Goal: Task Accomplishment & Management: Use online tool/utility

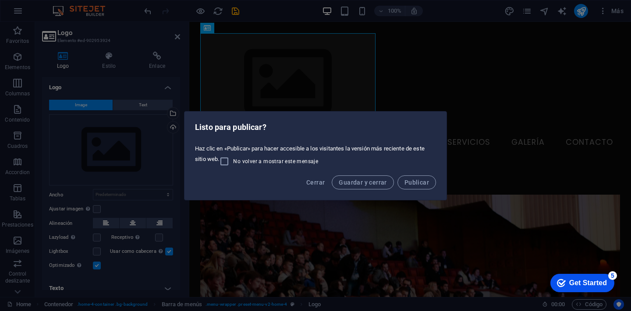
scroll to position [218, 0]
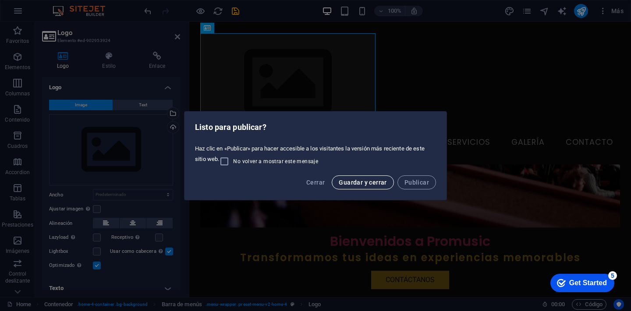
click at [375, 183] on span "Guardar y cerrar" at bounding box center [363, 182] width 48 height 7
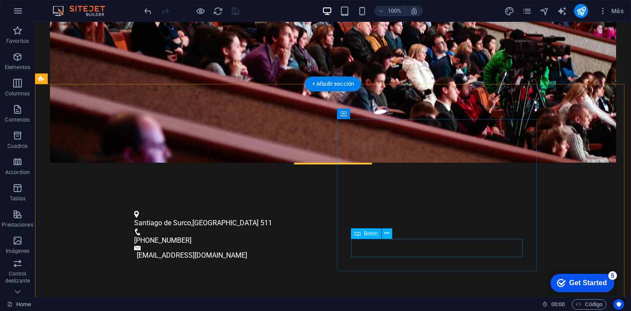
scroll to position [346, 0]
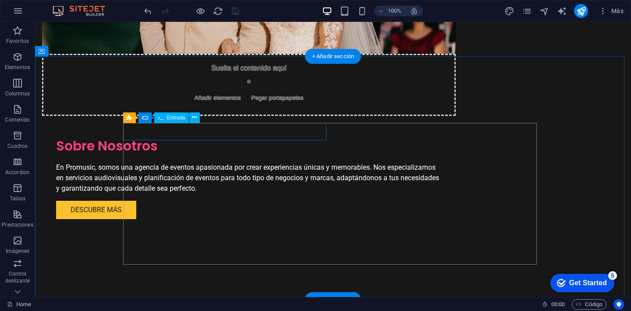
scroll to position [1180, 0]
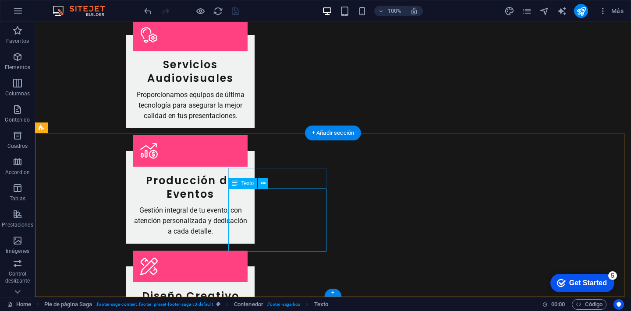
click at [266, 184] on button at bounding box center [263, 183] width 11 height 11
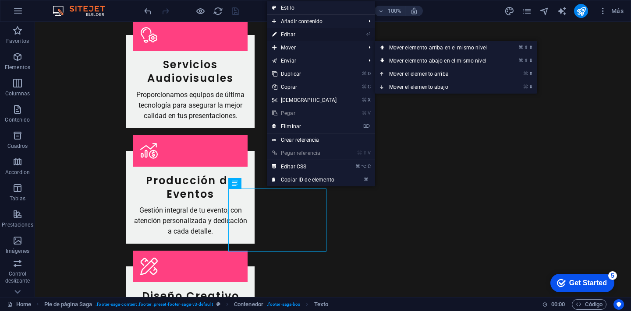
click at [314, 35] on link "⏎ Editar" at bounding box center [304, 34] width 75 height 13
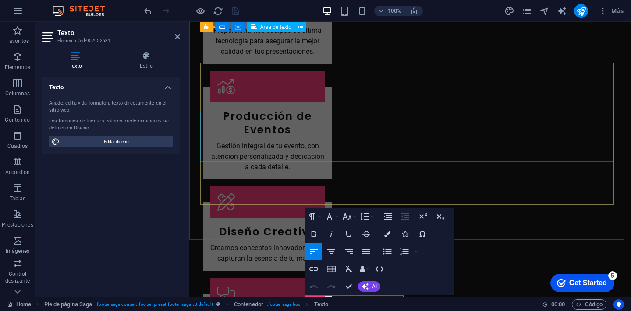
scroll to position [1171, 0]
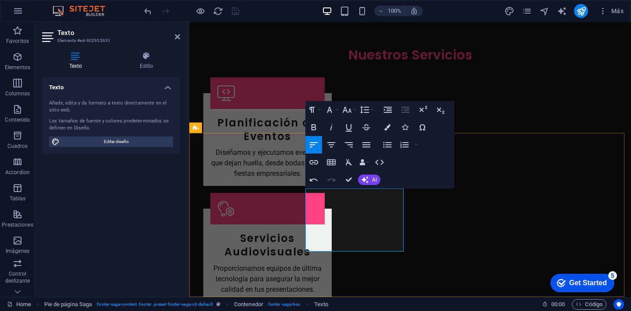
scroll to position [1133, 0]
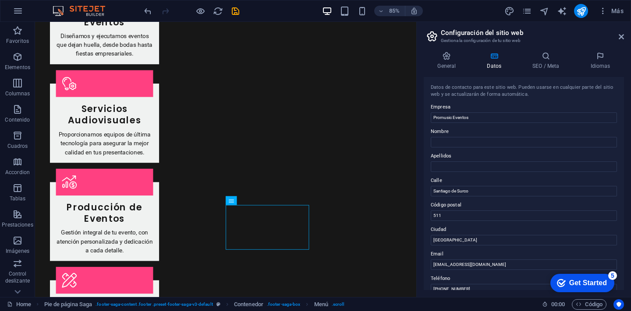
click at [569, 280] on div "Get Started" at bounding box center [588, 283] width 38 height 8
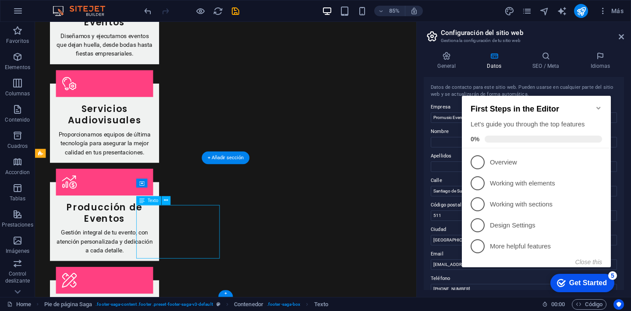
click at [165, 203] on icon at bounding box center [166, 201] width 4 height 8
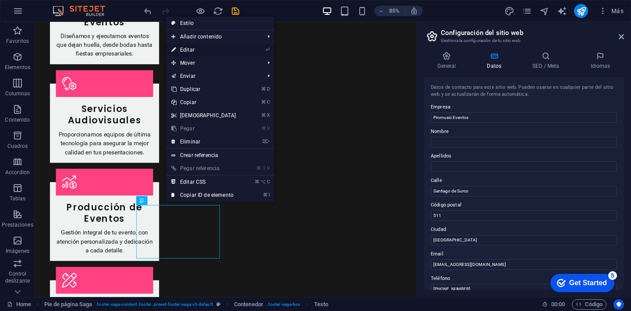
click at [207, 53] on link "⏎ Editar" at bounding box center [203, 49] width 75 height 13
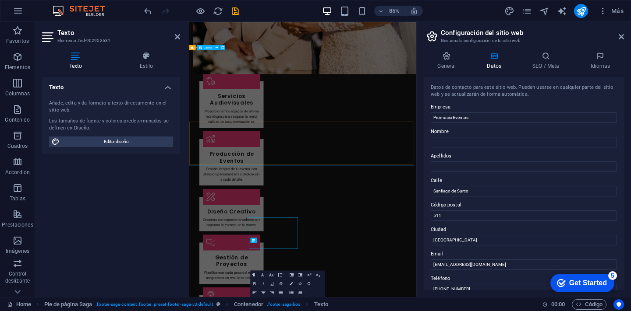
scroll to position [1133, 0]
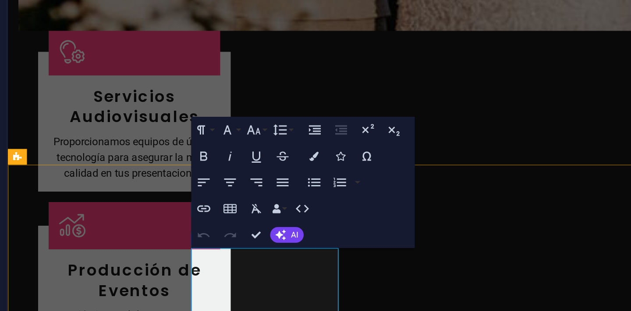
click at [262, 205] on icon "button" at bounding box center [262, 203] width 5 height 5
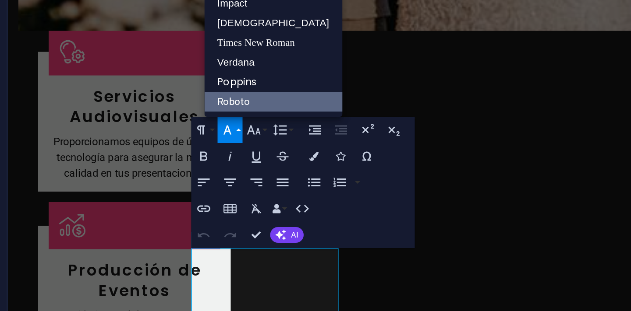
scroll to position [0, 0]
click at [282, 240] on icon "button" at bounding box center [280, 239] width 4 height 4
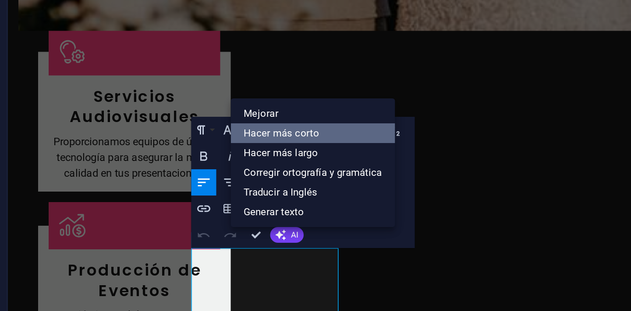
click at [285, 204] on link "Hacer más corto" at bounding box center [290, 204] width 55 height 7
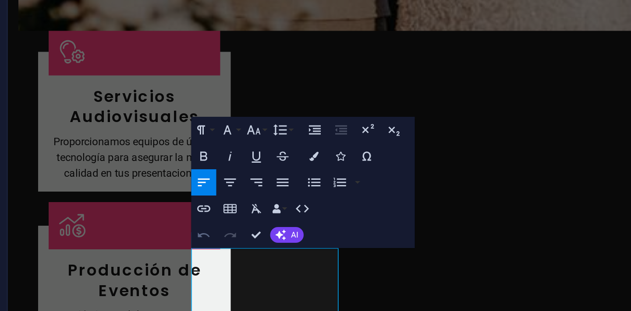
click at [254, 237] on icon "button" at bounding box center [254, 238] width 5 height 5
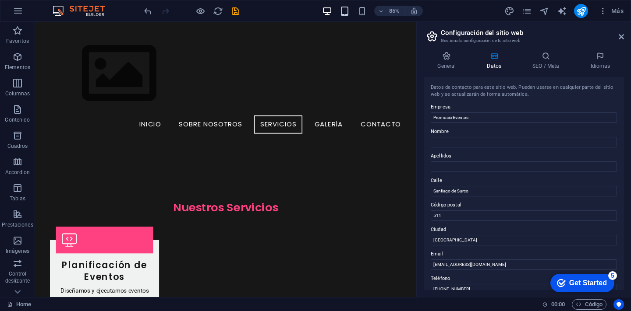
click at [348, 15] on icon "button" at bounding box center [344, 11] width 10 height 10
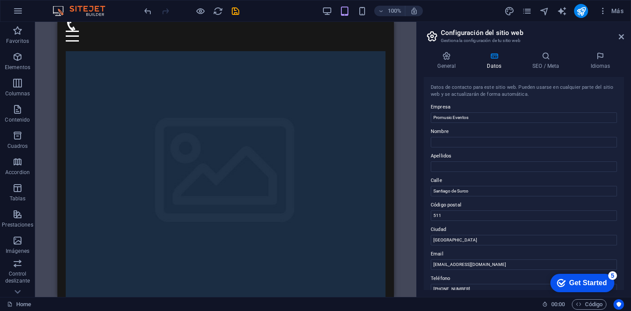
scroll to position [94, 0]
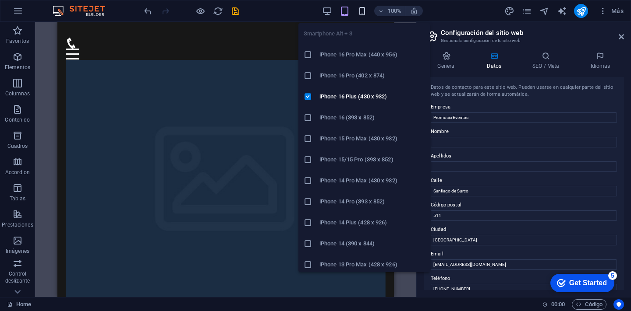
click at [364, 12] on icon "button" at bounding box center [362, 11] width 10 height 10
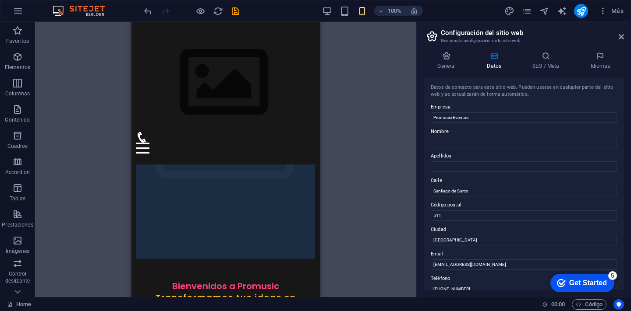
scroll to position [148, 0]
